Goal: Task Accomplishment & Management: Use online tool/utility

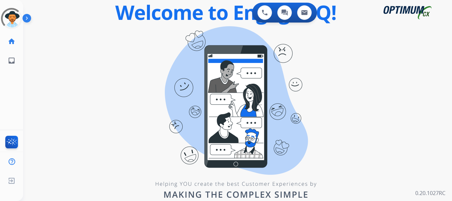
click at [34, 30] on div "swap_horiz Break voice bridge close_fullscreen Connect 3-Way Call merge_type Se…" at bounding box center [229, 40] width 413 height 32
click at [23, 16] on img at bounding box center [27, 19] width 11 height 13
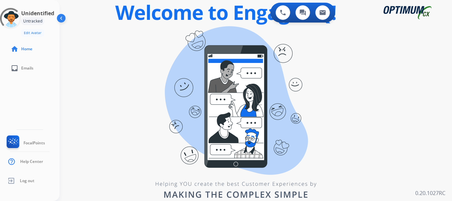
click at [341, 81] on div "0 Voice Interactions 0 Chat Interactions 0 Email Interactions swap_horiz Break …" at bounding box center [256, 100] width 392 height 201
click at [85, 34] on div "swap_horiz Break voice bridge close_fullscreen Connect 3-Way Call merge_type Se…" at bounding box center [248, 40] width 376 height 32
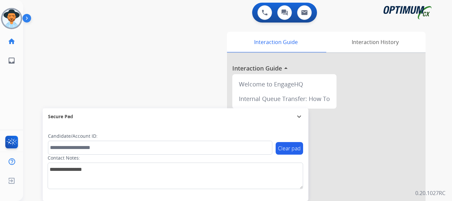
click at [29, 21] on img at bounding box center [27, 19] width 11 height 13
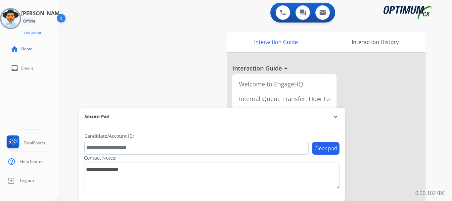
click at [14, 20] on img at bounding box center [10, 18] width 19 height 19
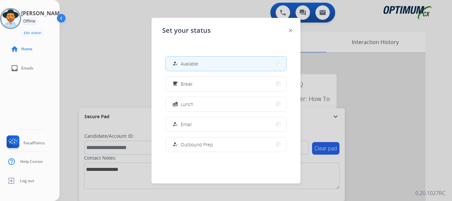
click at [169, 62] on button "how_to_reg Available" at bounding box center [226, 64] width 120 height 14
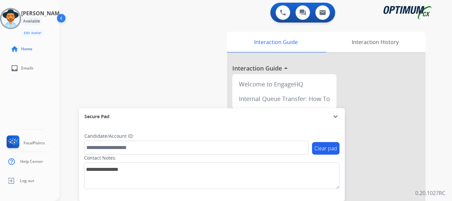
click at [134, 35] on div "swap_horiz Break voice bridge close_fullscreen Connect 3-Way Call merge_type Se…" at bounding box center [248, 162] width 376 height 276
click at [282, 18] on button at bounding box center [283, 12] width 15 height 15
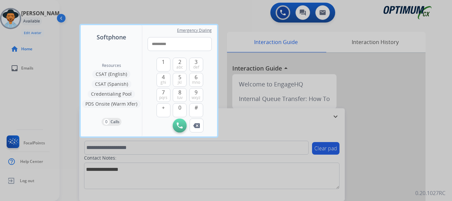
type input "**********"
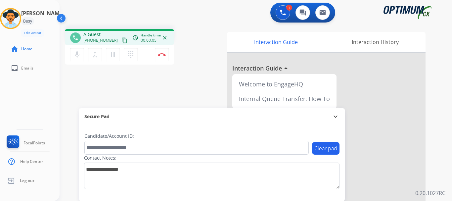
click at [158, 61] on button "Disconnect" at bounding box center [162, 55] width 14 height 14
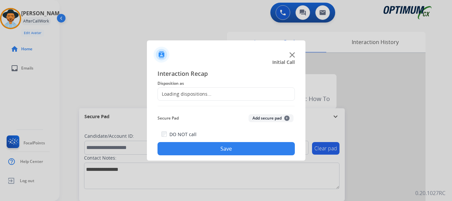
click at [267, 115] on button "Add secure pad +" at bounding box center [270, 118] width 45 height 8
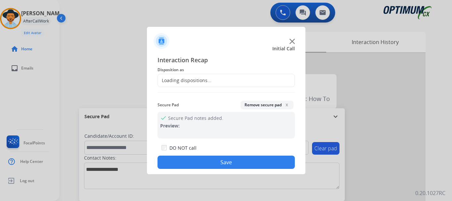
click at [227, 80] on div "Loading dispositions..." at bounding box center [225, 80] width 137 height 13
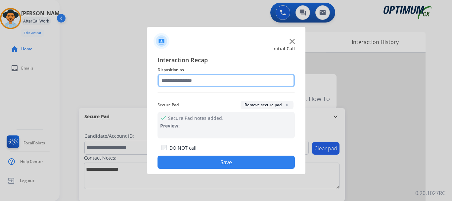
click at [222, 80] on input "text" at bounding box center [225, 80] width 137 height 13
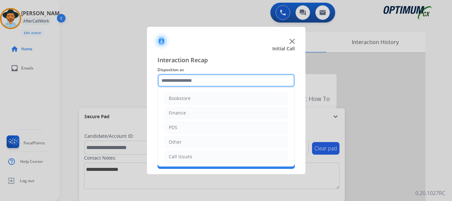
scroll to position [45, 0]
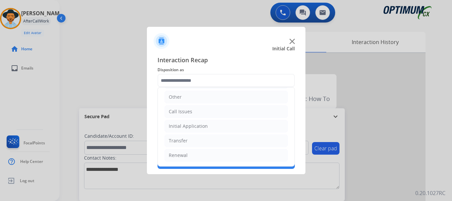
click at [232, 110] on li "Call Issues" at bounding box center [225, 111] width 123 height 13
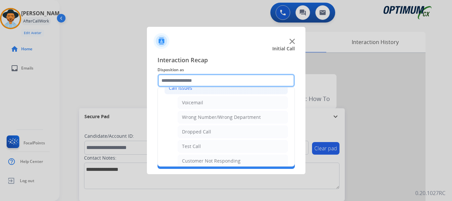
scroll to position [73, 0]
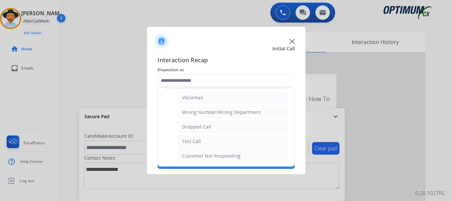
click at [222, 142] on li "Test Call" at bounding box center [233, 141] width 110 height 13
type input "*********"
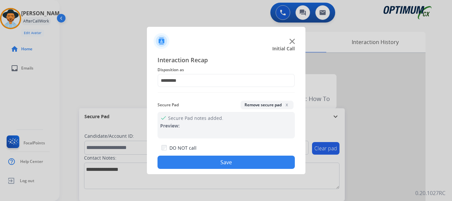
click at [226, 158] on button "Save" at bounding box center [225, 161] width 137 height 13
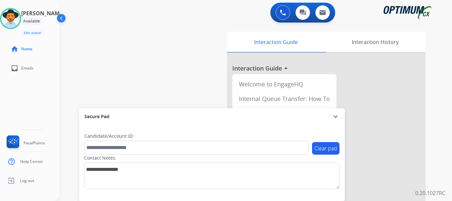
click at [284, 17] on button at bounding box center [283, 12] width 15 height 15
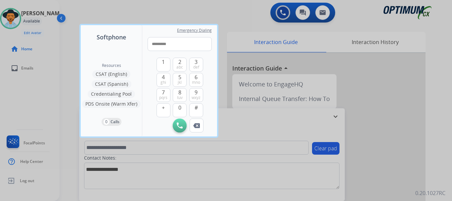
type input "**********"
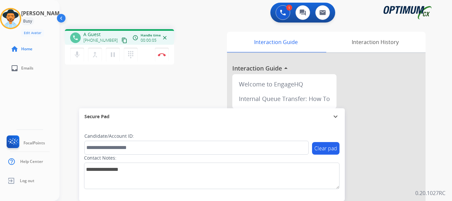
click at [162, 53] on button "Disconnect" at bounding box center [162, 55] width 14 height 14
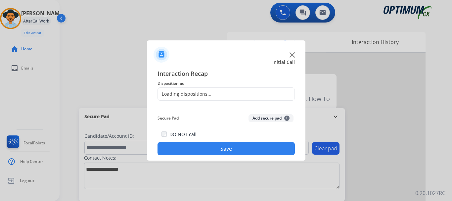
click at [260, 118] on button "Add secure pad +" at bounding box center [270, 118] width 45 height 8
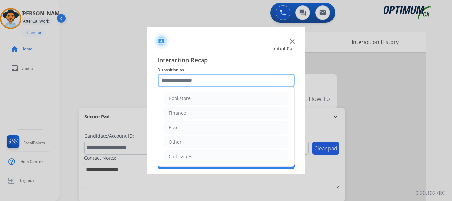
click at [190, 80] on input "text" at bounding box center [225, 80] width 137 height 13
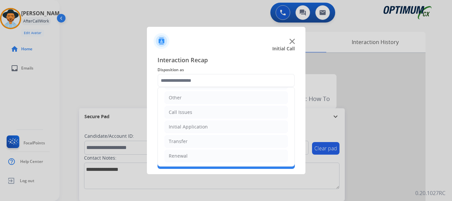
click at [206, 116] on li "Call Issues" at bounding box center [225, 112] width 123 height 13
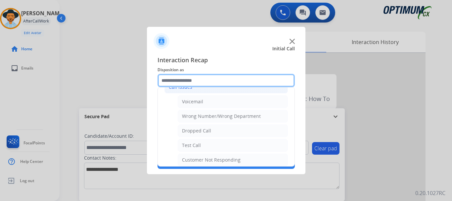
scroll to position [78, 0]
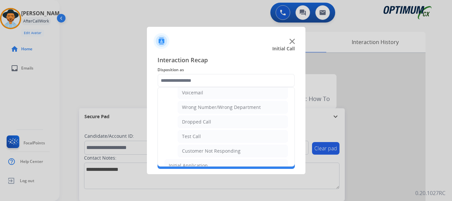
click at [212, 139] on li "Test Call" at bounding box center [233, 136] width 110 height 13
type input "*********"
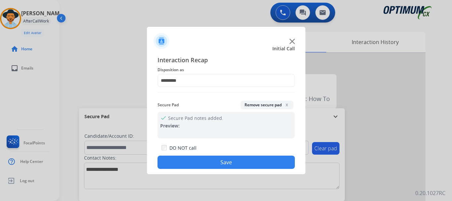
click at [206, 157] on button "Save" at bounding box center [225, 161] width 137 height 13
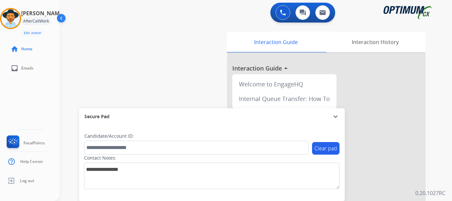
click at [173, 69] on div "swap_horiz Break voice bridge close_fullscreen Connect 3-Way Call merge_type Se…" at bounding box center [248, 162] width 376 height 276
click at [127, 67] on div "swap_horiz Break voice bridge close_fullscreen Connect 3-Way Call merge_type Se…" at bounding box center [248, 162] width 376 height 276
click at [282, 10] on img at bounding box center [283, 13] width 6 height 6
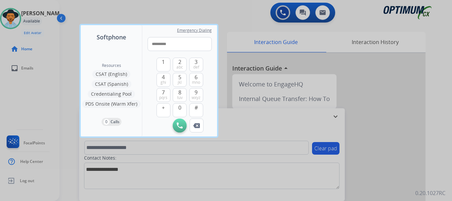
type input "**********"
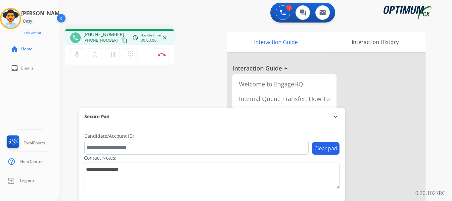
click at [159, 56] on button "Disconnect" at bounding box center [162, 55] width 14 height 14
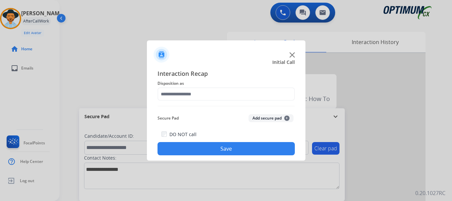
click at [231, 63] on div "Initial Call" at bounding box center [221, 62] width 158 height 7
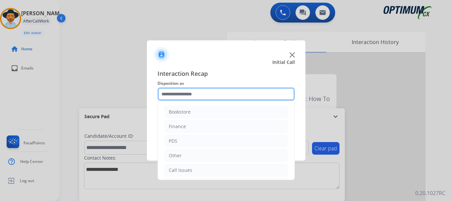
click at [220, 92] on input "text" at bounding box center [225, 93] width 137 height 13
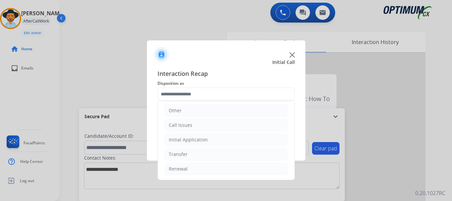
click at [216, 124] on li "Call Issues" at bounding box center [225, 125] width 123 height 13
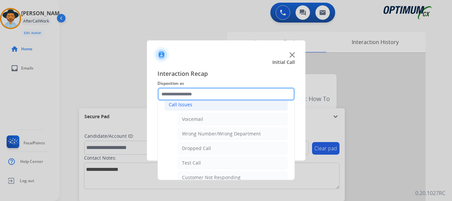
scroll to position [72, 0]
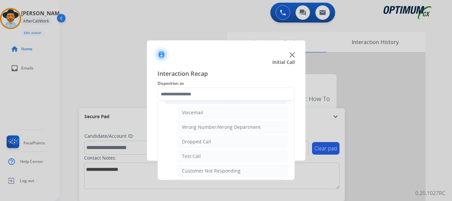
click at [210, 161] on li "Test Call" at bounding box center [233, 156] width 110 height 13
type input "*********"
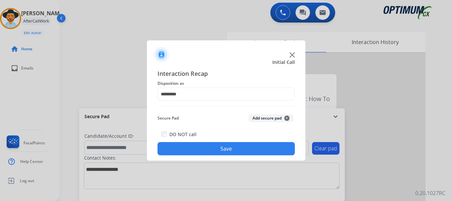
click at [216, 147] on button "Save" at bounding box center [225, 148] width 137 height 13
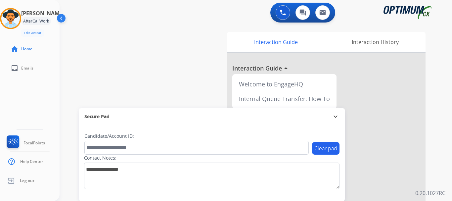
click at [156, 73] on div "swap_horiz Break voice bridge close_fullscreen Connect 3-Way Call merge_type Se…" at bounding box center [248, 162] width 376 height 276
click at [19, 24] on img at bounding box center [10, 18] width 19 height 19
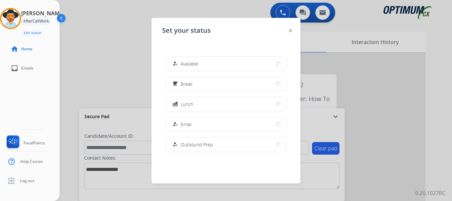
click at [205, 60] on button "how_to_reg Available" at bounding box center [226, 64] width 120 height 14
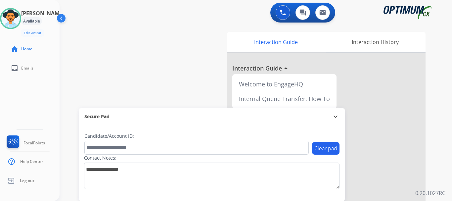
click at [143, 77] on div "swap_horiz Break voice bridge close_fullscreen Connect 3-Way Call merge_type Se…" at bounding box center [248, 162] width 376 height 276
click at [155, 70] on div "swap_horiz Break voice bridge close_fullscreen Connect 3-Way Call merge_type Se…" at bounding box center [248, 162] width 376 height 276
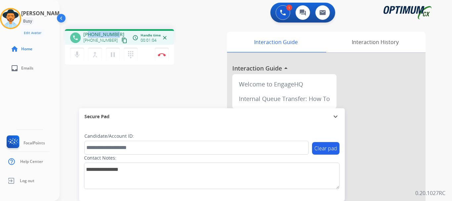
drag, startPoint x: 89, startPoint y: 33, endPoint x: 118, endPoint y: 29, distance: 29.1
click at [118, 29] on div "phone +16467652227 +16467652227 content_copy access_time Call metrics Queue 00:…" at bounding box center [119, 37] width 109 height 16
copy span "6467652227"
click at [124, 13] on div "1 Voice Interactions 0 Chat Interactions 0 Email Interactions" at bounding box center [251, 13] width 368 height 21
drag, startPoint x: 89, startPoint y: 33, endPoint x: 115, endPoint y: 32, distance: 26.1
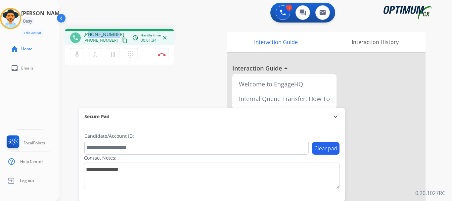
click at [115, 32] on span "+16467652227" at bounding box center [103, 34] width 41 height 7
copy span "6467652227"
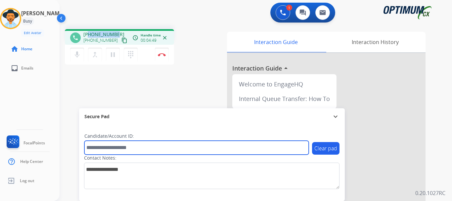
click at [134, 147] on input "text" at bounding box center [196, 148] width 224 height 14
paste input "*******"
type input "*******"
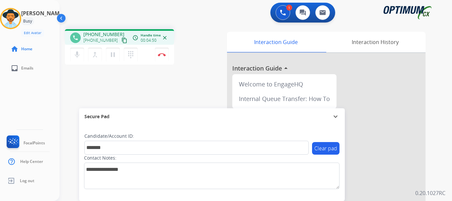
click at [165, 94] on div "phone +16467652227 +16467652227 content_copy access_time Call metrics Queue 00:…" at bounding box center [248, 162] width 376 height 276
